Goal: Task Accomplishment & Management: Use online tool/utility

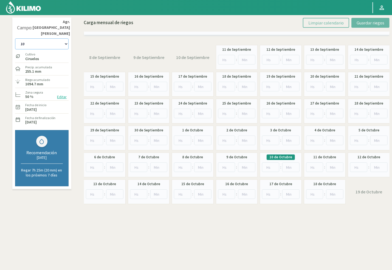
click at [41, 38] on select "10 11 12 13 1A 1B 26 27 E 3A 4 5 6 7 [PERSON_NAME] 7 Ciruela 8 9 Equipo 1 2005 …" at bounding box center [41, 43] width 53 height 11
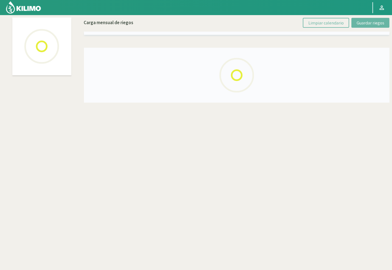
select select "62: Object"
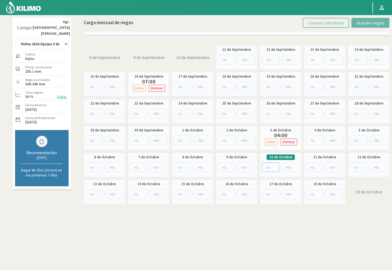
click at [266, 167] on input "number" at bounding box center [270, 167] width 17 height 10
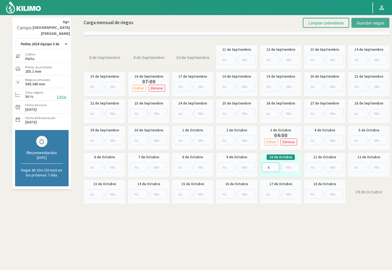
type input "4"
click at [372, 21] on span "Guardar riegos" at bounding box center [370, 22] width 28 height 5
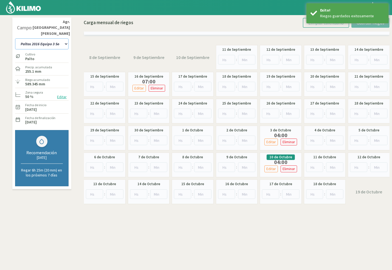
click at [31, 38] on select "10 11 12 13 1A 1B 26 27 E 3A 4 5 6 7 [PERSON_NAME] 7 Ciruela 8 9 Equipo 1 2005 …" at bounding box center [41, 43] width 53 height 11
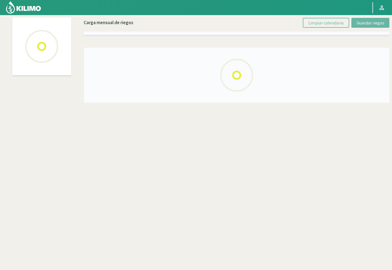
select select "60: Object"
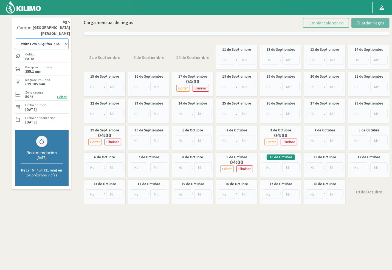
click at [52, 38] on select "10 11 12 13 1A 1B 26 27 E 3A 4 5 6 7 [PERSON_NAME] 7 Ciruela 8 9 Equipo 1 2005 …" at bounding box center [41, 43] width 53 height 11
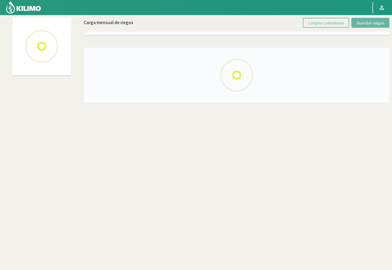
select select "28: Object"
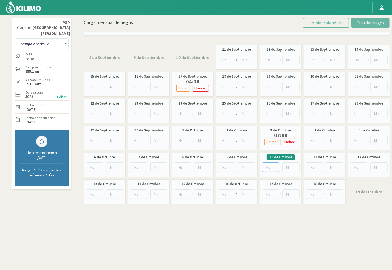
click at [266, 167] on input "number" at bounding box center [270, 167] width 17 height 10
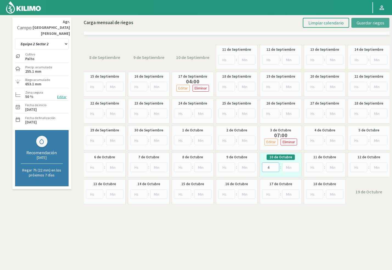
type input "4"
click at [369, 20] on span "Guardar riegos" at bounding box center [370, 22] width 28 height 5
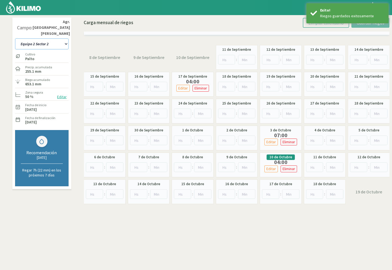
click at [43, 38] on select "10 11 12 13 1A 1B 26 27 E 3A 4 5 6 7 [PERSON_NAME] 7 Ciruela 8 9 Equipo 1 2005 …" at bounding box center [41, 43] width 53 height 11
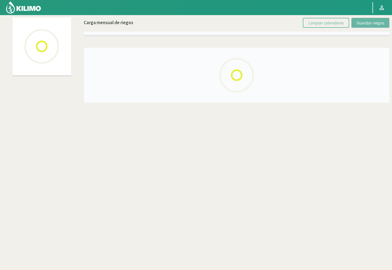
select select "53: Object"
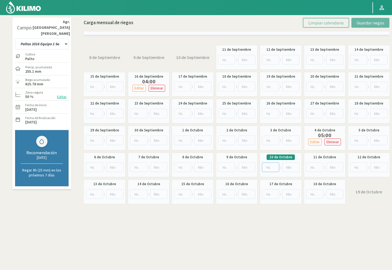
click at [269, 166] on input "number" at bounding box center [270, 167] width 17 height 10
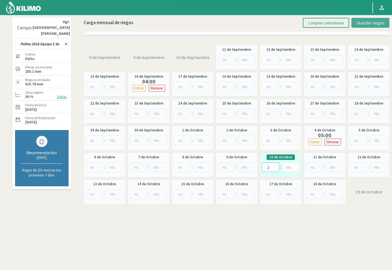
type input "2"
click at [358, 24] on span "Guardar riegos" at bounding box center [370, 22] width 28 height 5
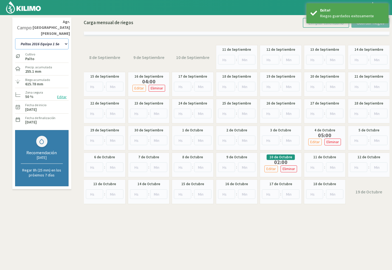
click at [56, 39] on select "10 11 12 13 1A 1B 26 27 E 3A 4 5 6 7 [PERSON_NAME] 7 Ciruela 8 9 Equipo 1 2005 …" at bounding box center [41, 43] width 53 height 11
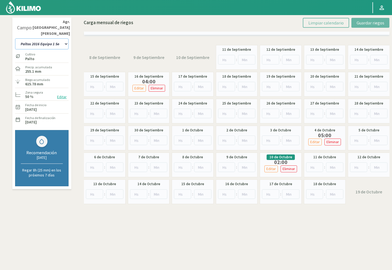
click at [35, 38] on select "10 11 12 13 1A 1B 26 27 E 3A 4 5 6 7 [PERSON_NAME] 7 Ciruela 8 9 Equipo 1 2005 …" at bounding box center [41, 43] width 53 height 11
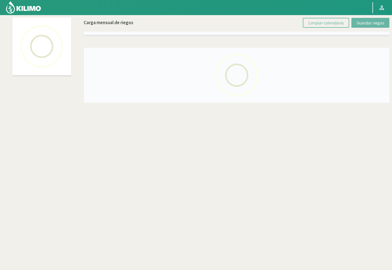
select select "38: Object"
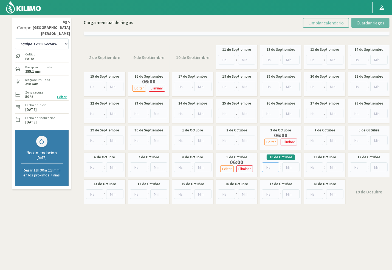
click at [264, 169] on input "number" at bounding box center [270, 167] width 17 height 10
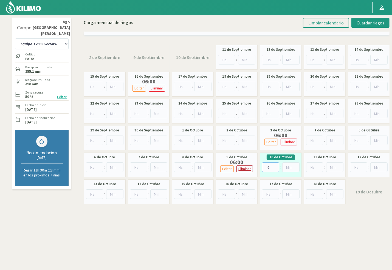
type input "6"
click at [248, 167] on p "Eliminar" at bounding box center [244, 169] width 13 height 6
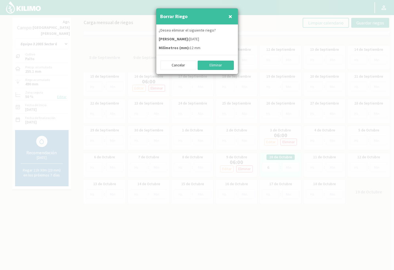
click at [214, 68] on button "Eliminar" at bounding box center [216, 65] width 36 height 9
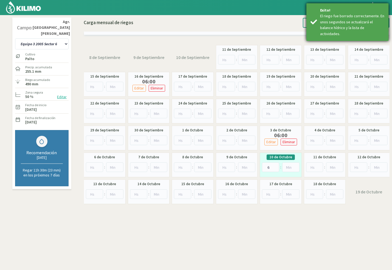
click at [330, 18] on div "El riego fue borrado correctamente. En unos segundos se actualizará el balance …" at bounding box center [352, 25] width 64 height 24
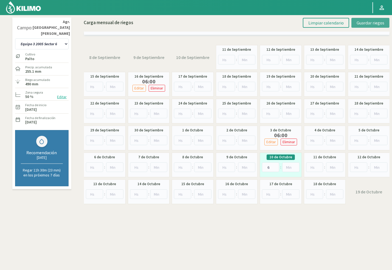
click at [358, 21] on span "Guardar riegos" at bounding box center [370, 22] width 28 height 5
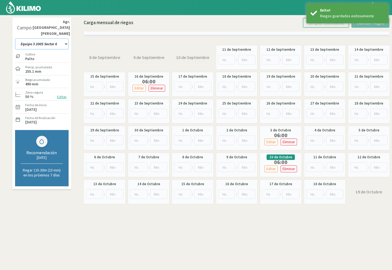
click at [64, 38] on select "10 11 12 13 1A 1B 26 27 E 3A 4 5 6 7 [PERSON_NAME] 7 Ciruela 8 9 Equipo 1 2005 …" at bounding box center [41, 43] width 53 height 11
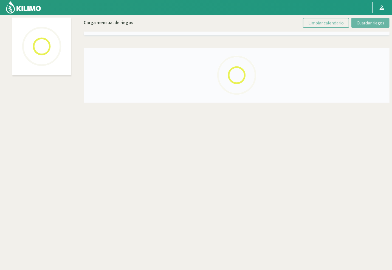
select select "20: Object"
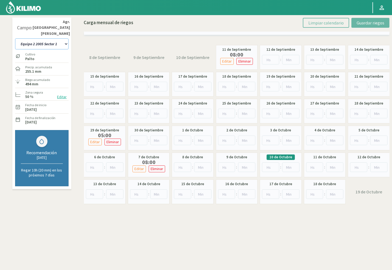
click at [54, 38] on select "10 11 12 13 1A 1B 26 27 E 3A 4 5 6 7 [PERSON_NAME] 7 Ciruela 8 9 Equipo 1 2005 …" at bounding box center [41, 43] width 53 height 11
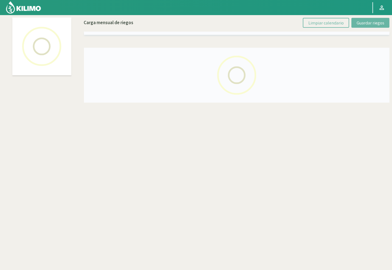
select select "21: Object"
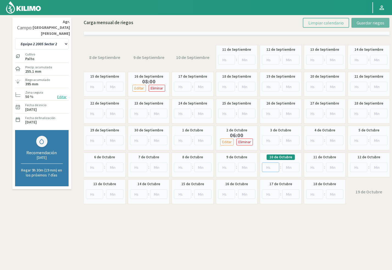
click at [269, 168] on input "number" at bounding box center [270, 167] width 17 height 10
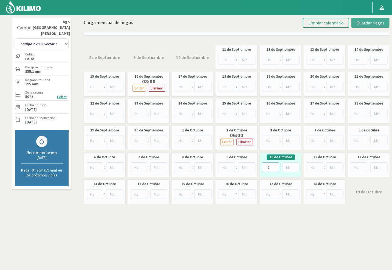
type input "6"
click at [359, 20] on span "Guardar riegos" at bounding box center [370, 22] width 28 height 5
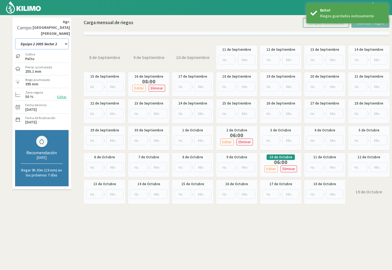
click at [40, 41] on select "10 11 12 13 1A 1B 26 27 E 3A 4 5 6 7 [PERSON_NAME] 7 Ciruela 8 9 Equipo 1 2005 …" at bounding box center [41, 43] width 53 height 11
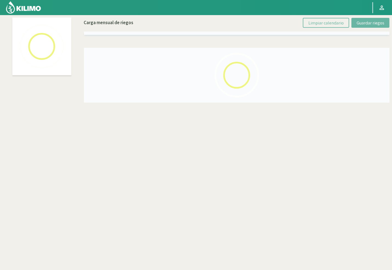
select select "18: Object"
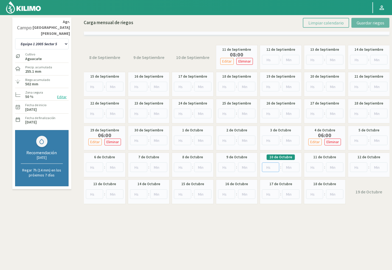
click at [270, 167] on input "number" at bounding box center [270, 167] width 17 height 10
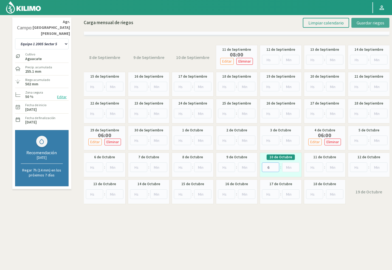
type input "6"
click at [368, 21] on span "Guardar riegos" at bounding box center [370, 22] width 28 height 5
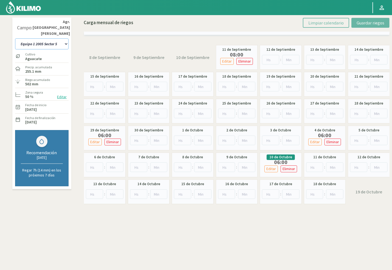
click at [53, 42] on select "10 11 12 13 1A 1B 26 27 E 3A 4 5 6 7 [PERSON_NAME] 7 Ciruela 8 9 Equipo 1 2005 …" at bounding box center [41, 43] width 53 height 11
click at [46, 38] on select "10 11 12 13 1A 1B 26 27 E 3A 4 5 6 7 [PERSON_NAME] 7 Ciruela 8 9 Equipo 1 2005 …" at bounding box center [41, 43] width 53 height 11
